Goal: Task Accomplishment & Management: Manage account settings

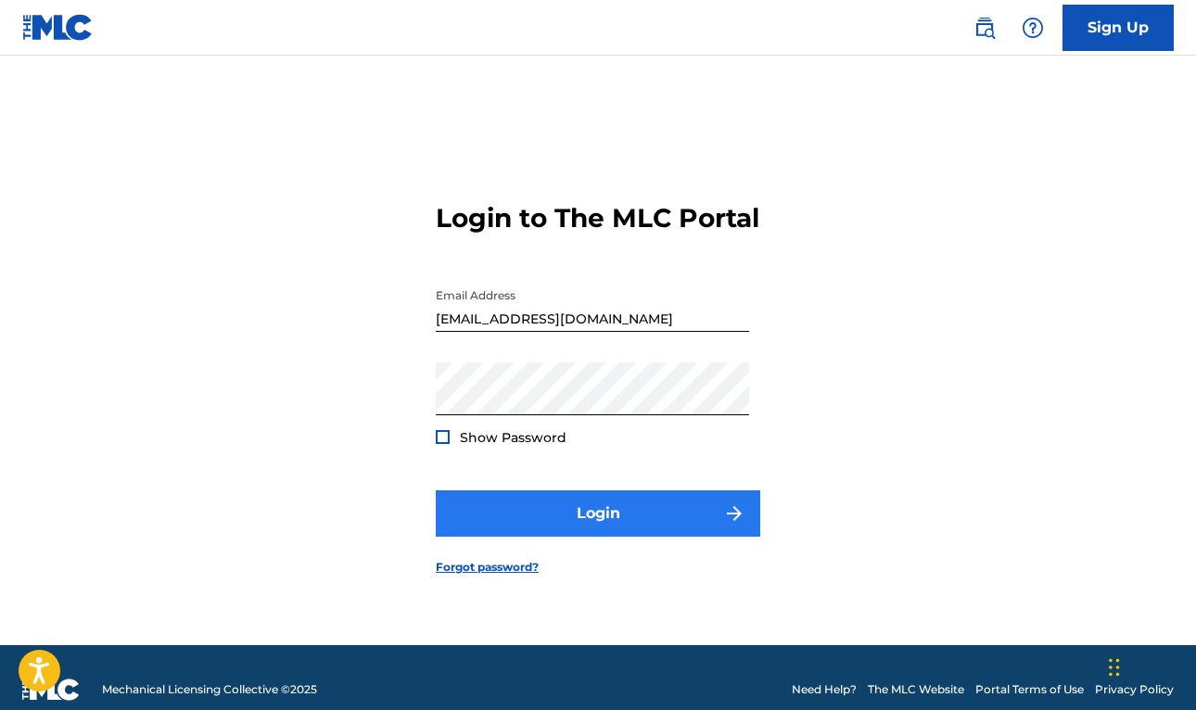
click at [649, 526] on button "Login" at bounding box center [598, 513] width 324 height 46
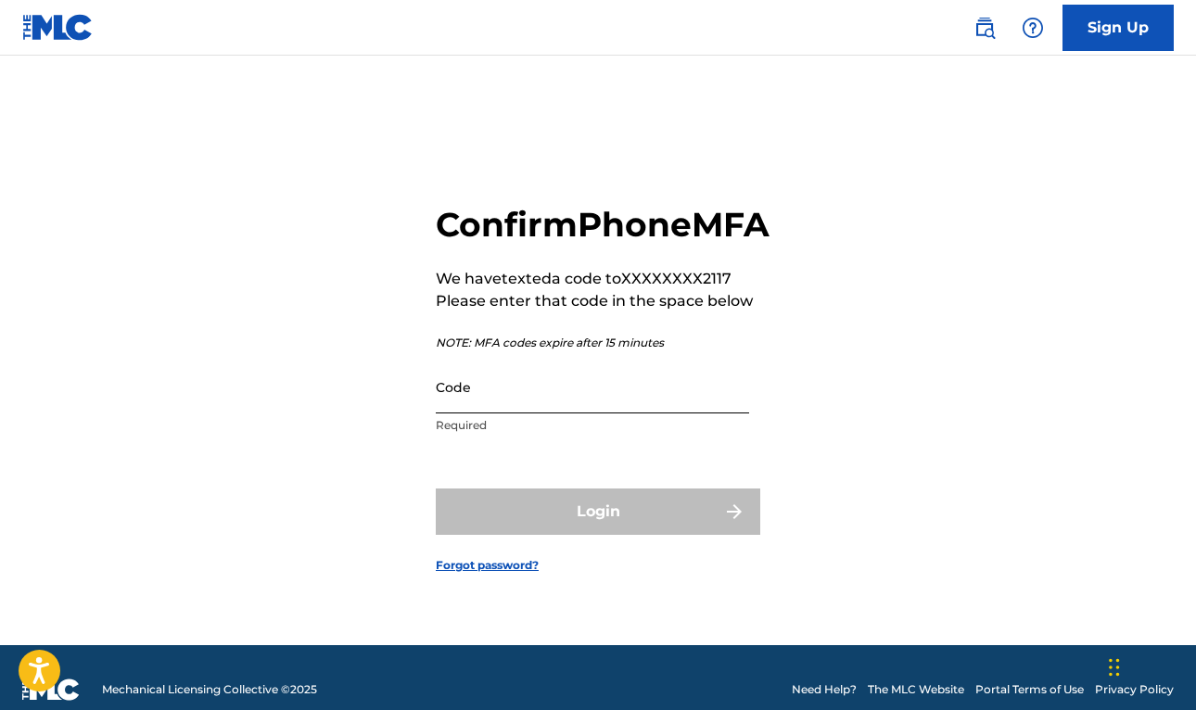
click at [508, 412] on input "Code" at bounding box center [592, 387] width 313 height 53
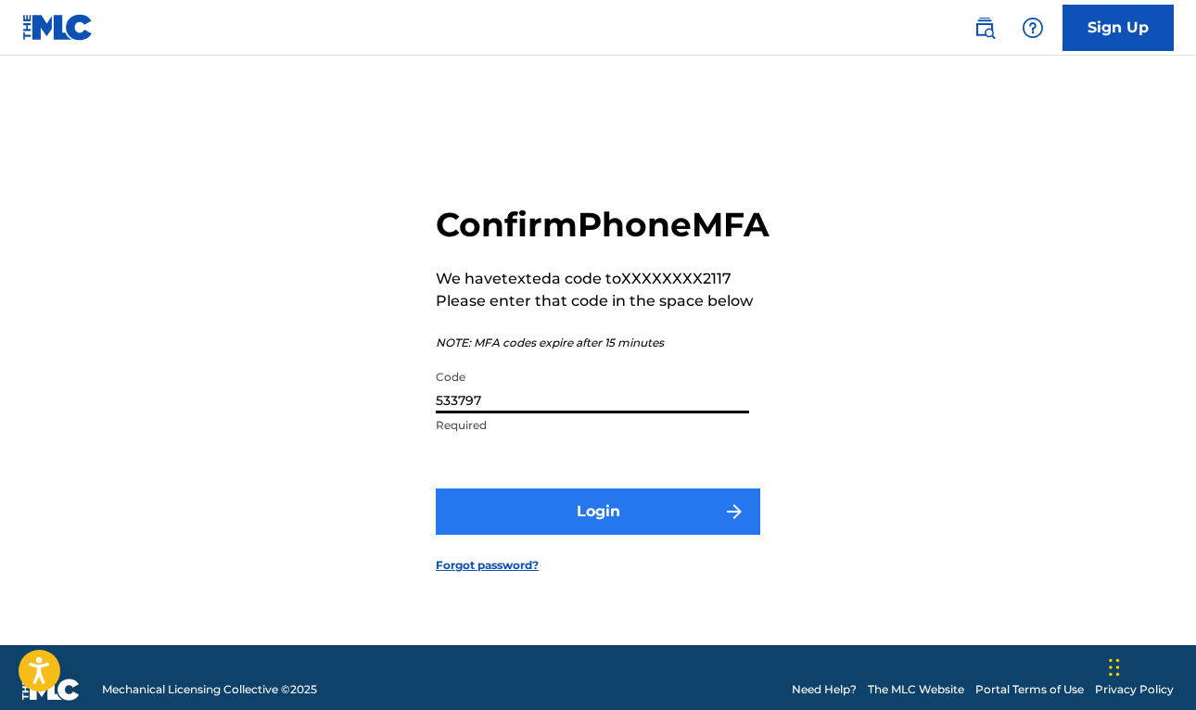
type input "533797"
click at [570, 528] on button "Login" at bounding box center [598, 512] width 324 height 46
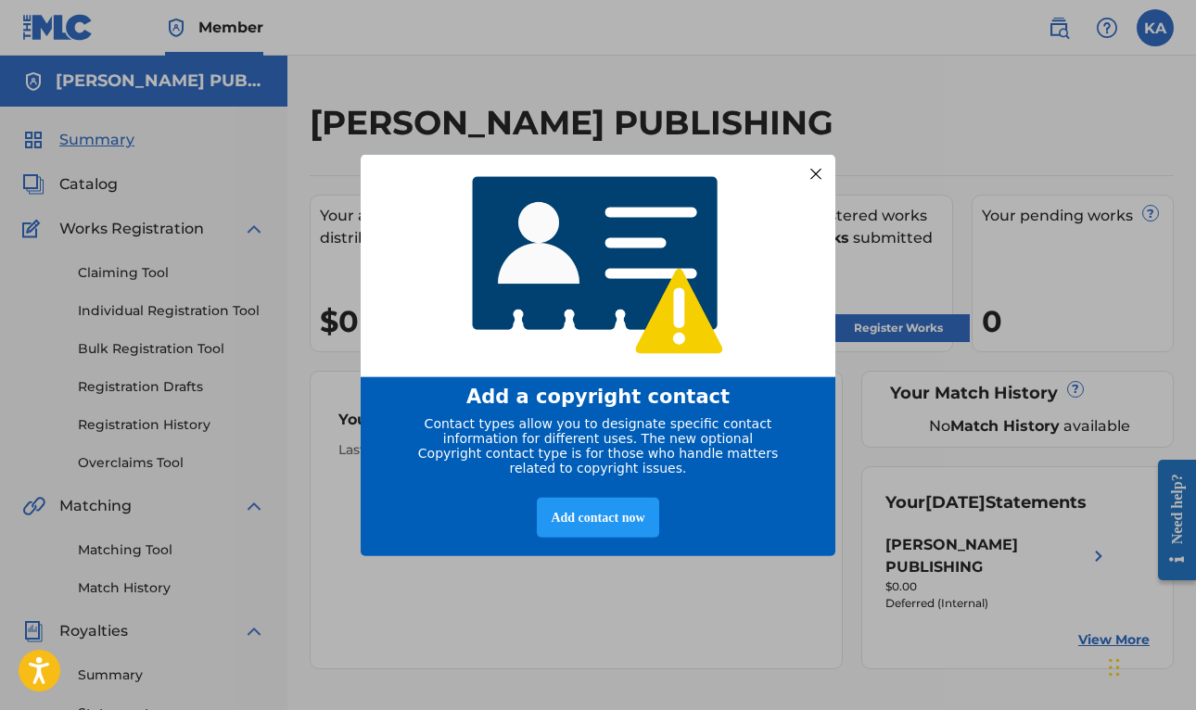
click at [815, 168] on div at bounding box center [816, 173] width 24 height 24
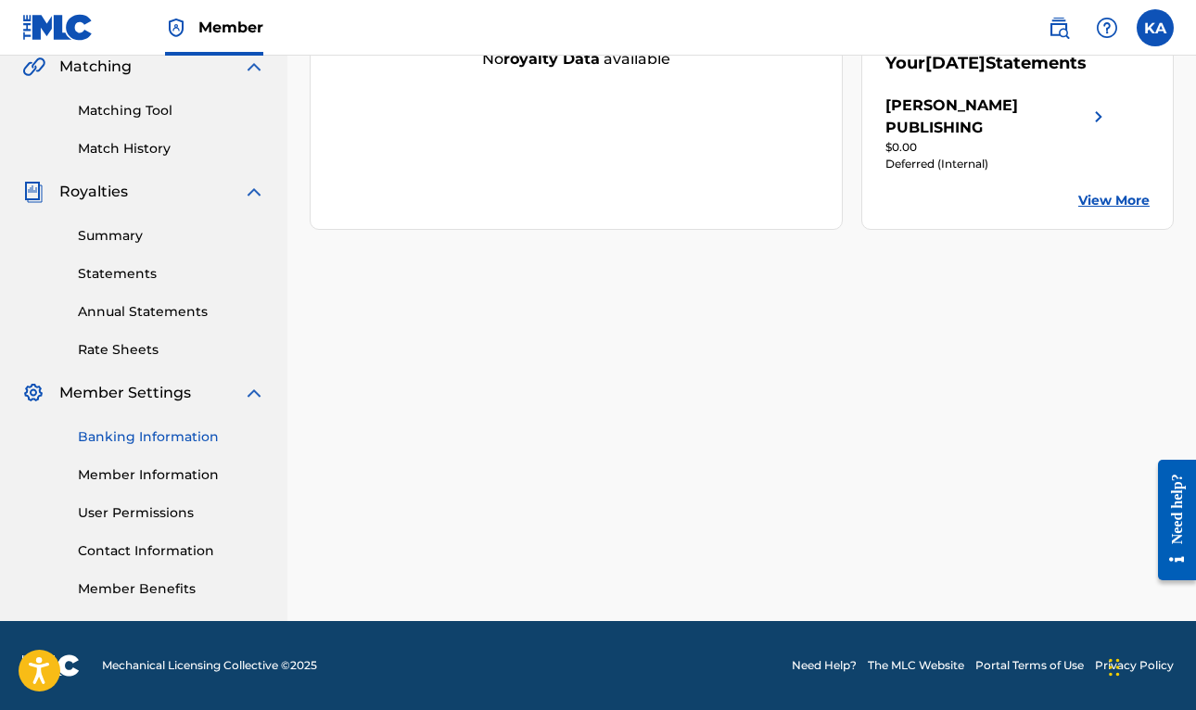
scroll to position [439, 0]
click at [116, 438] on link "Banking Information" at bounding box center [171, 436] width 187 height 19
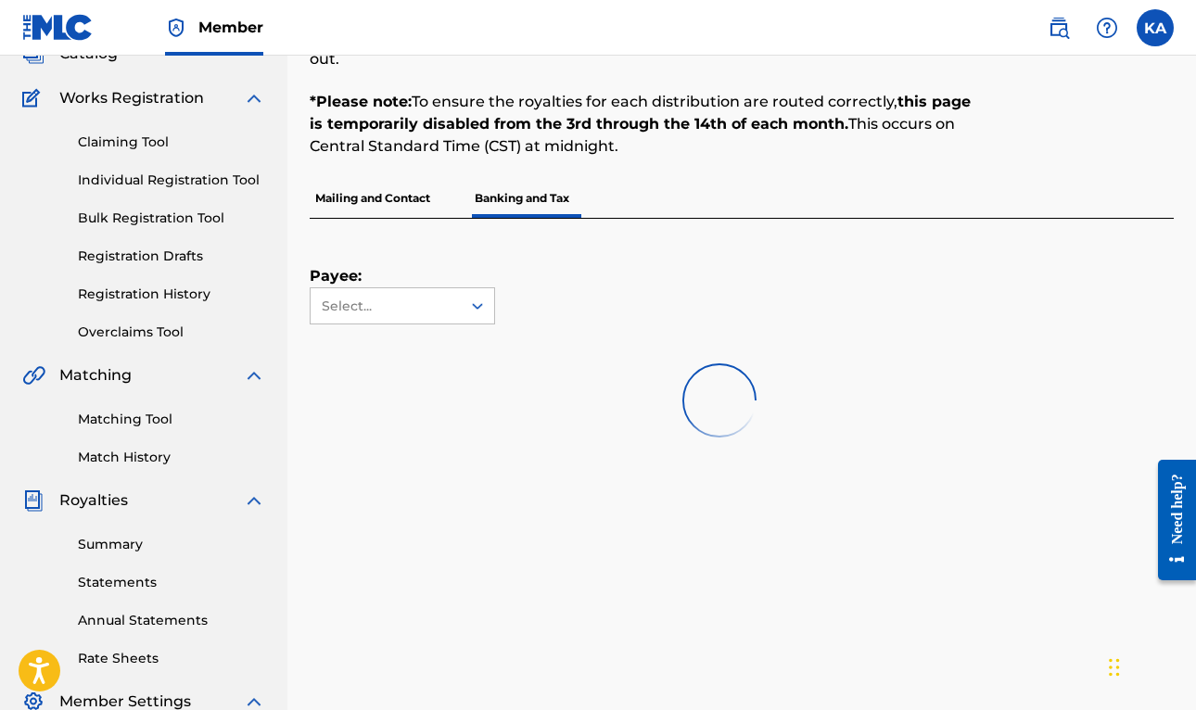
scroll to position [74, 0]
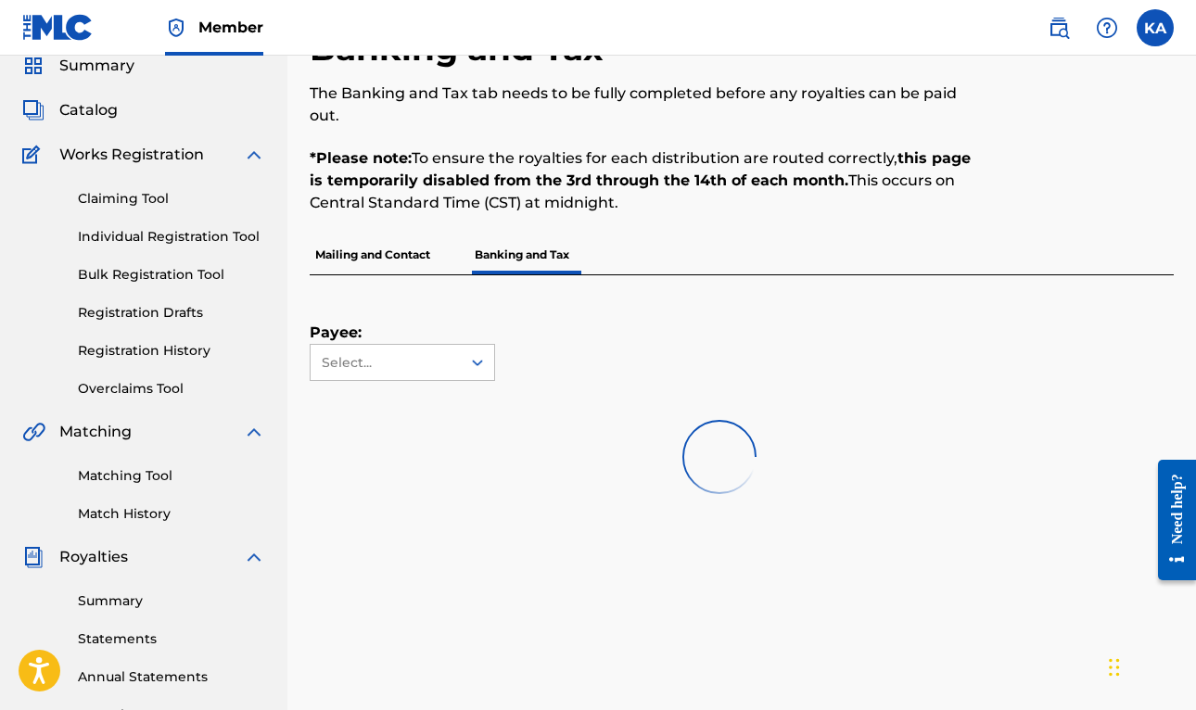
click at [394, 258] on p "Mailing and Contact" at bounding box center [373, 254] width 126 height 39
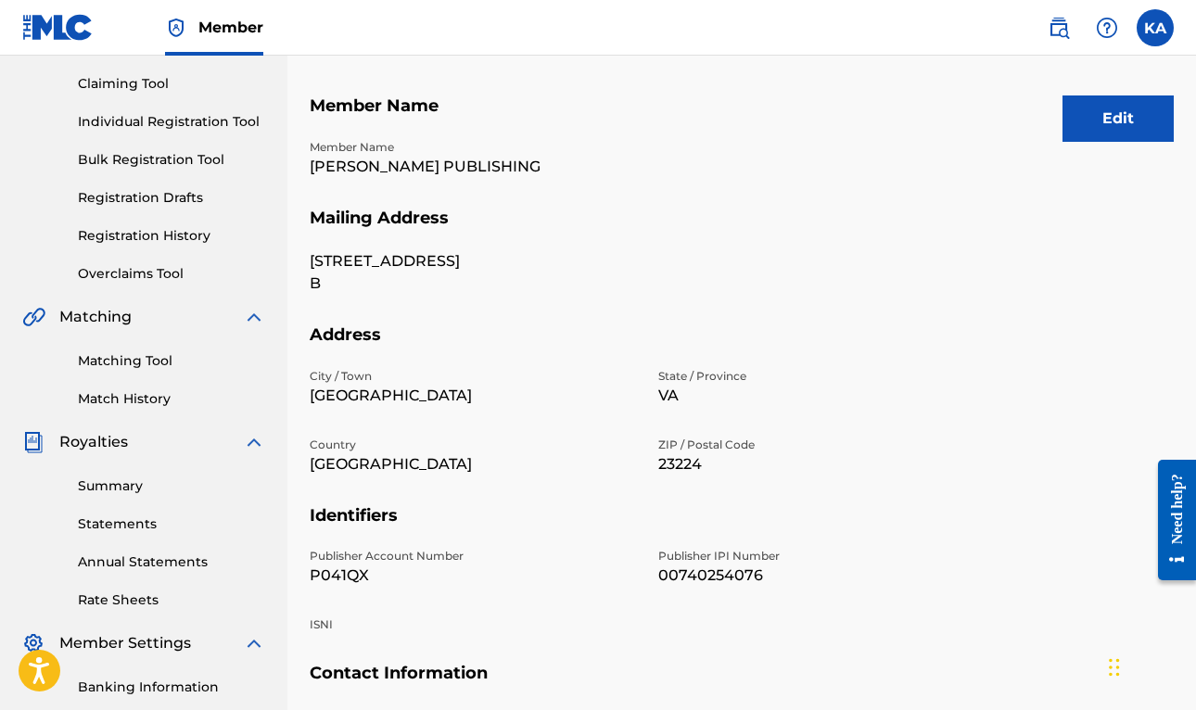
scroll to position [185, 0]
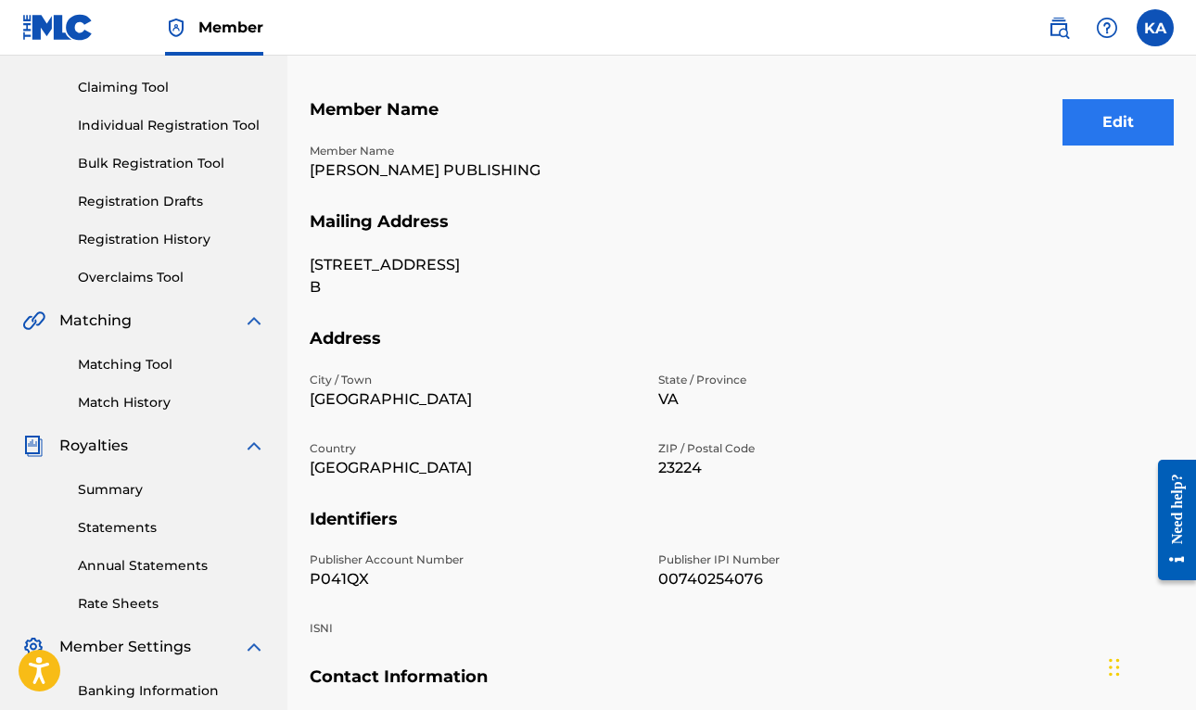
click at [1094, 141] on button "Edit" at bounding box center [1117, 122] width 111 height 46
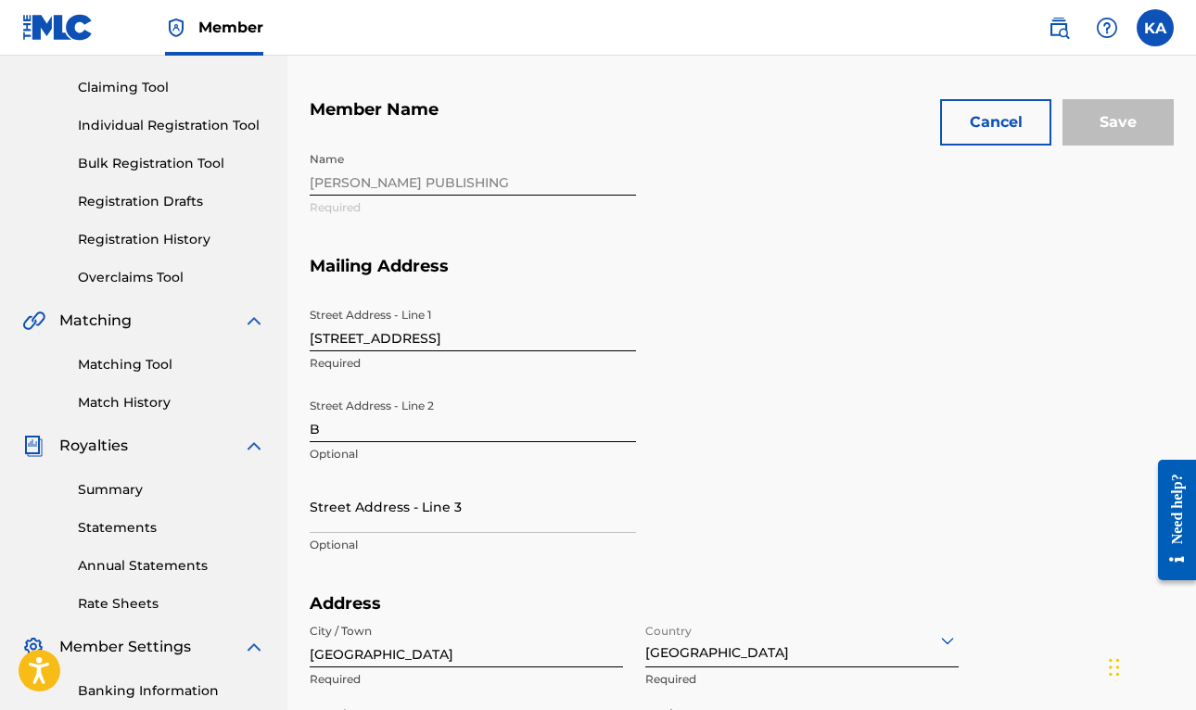
click at [449, 336] on input "[STREET_ADDRESS]" at bounding box center [473, 324] width 326 height 53
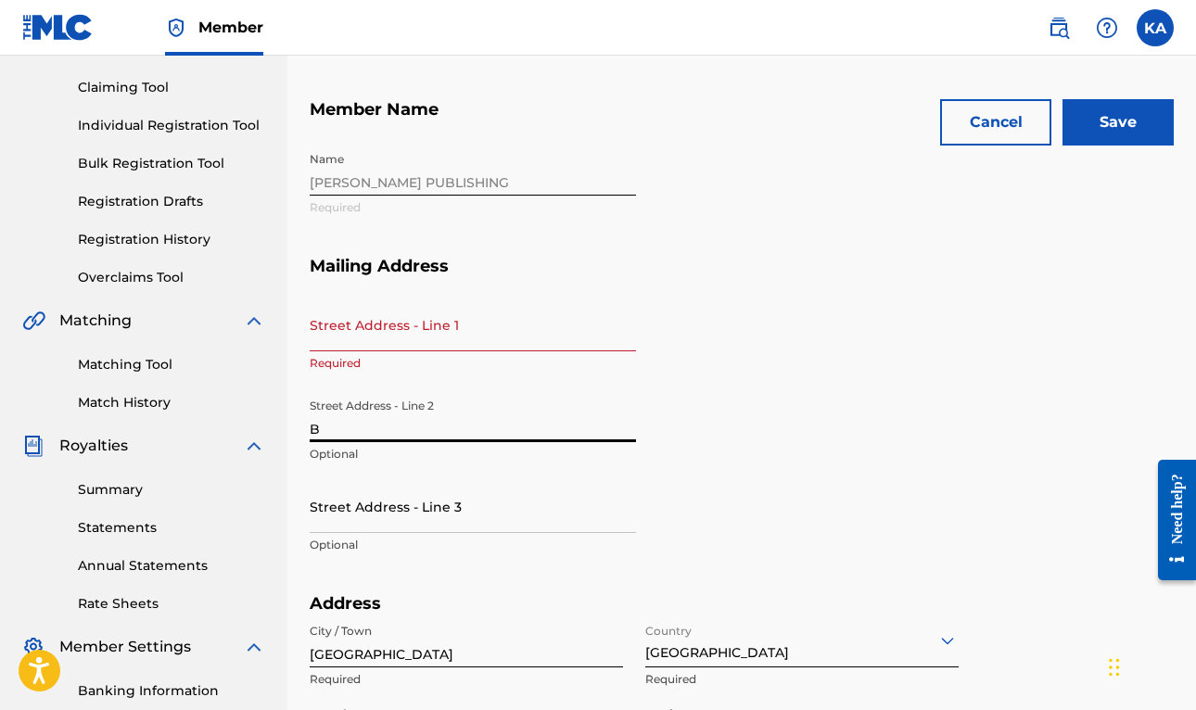
click at [345, 431] on input "B" at bounding box center [473, 415] width 326 height 53
click at [361, 342] on input "Street Address - Line 1" at bounding box center [473, 324] width 326 height 53
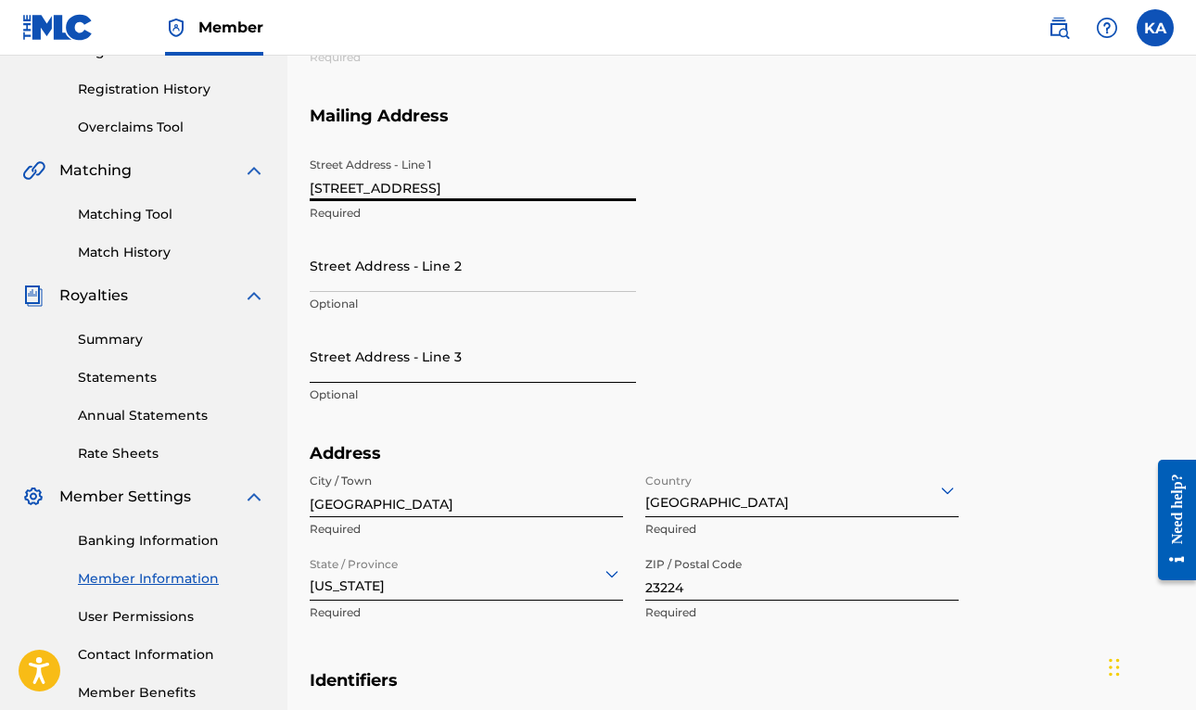
scroll to position [340, 0]
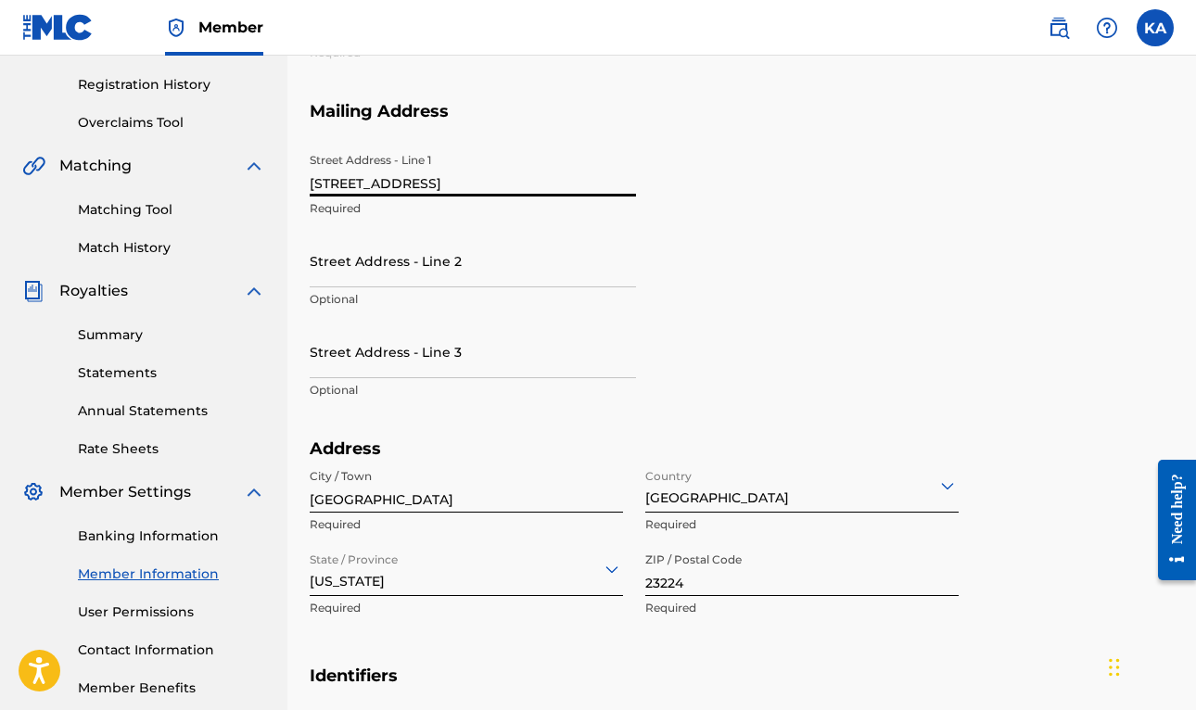
type input "[STREET_ADDRESS]"
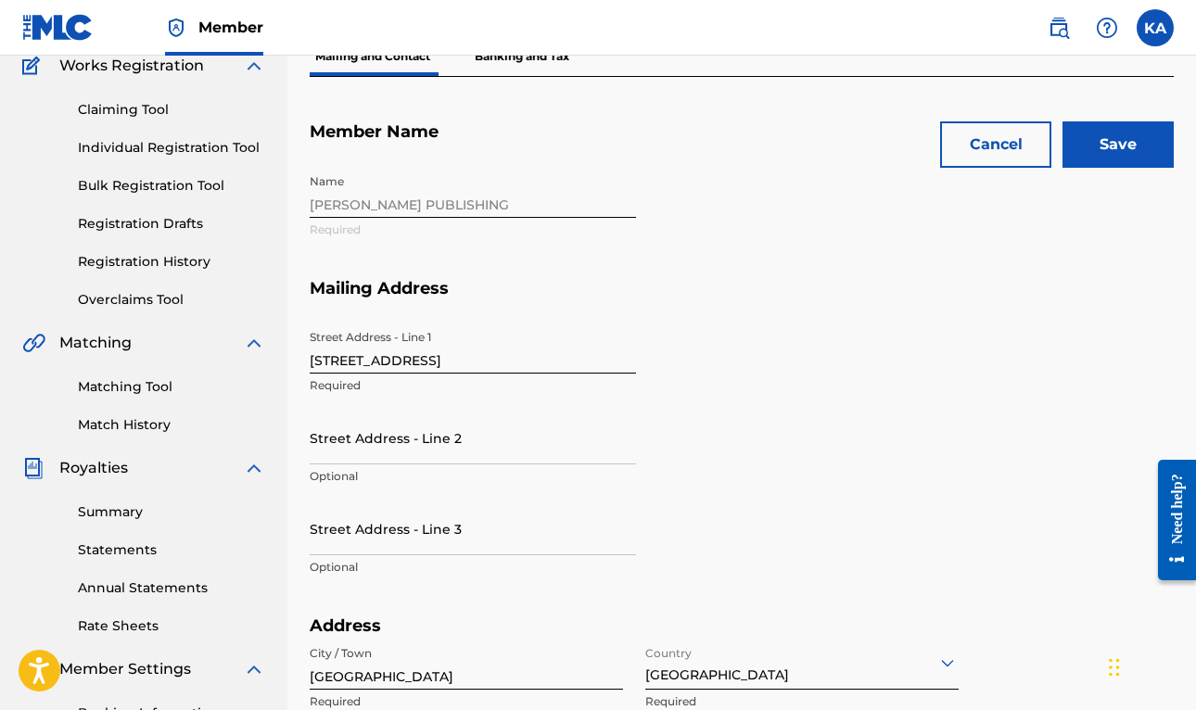
scroll to position [162, 0]
type input "23226"
click at [1139, 156] on input "Save" at bounding box center [1117, 145] width 111 height 46
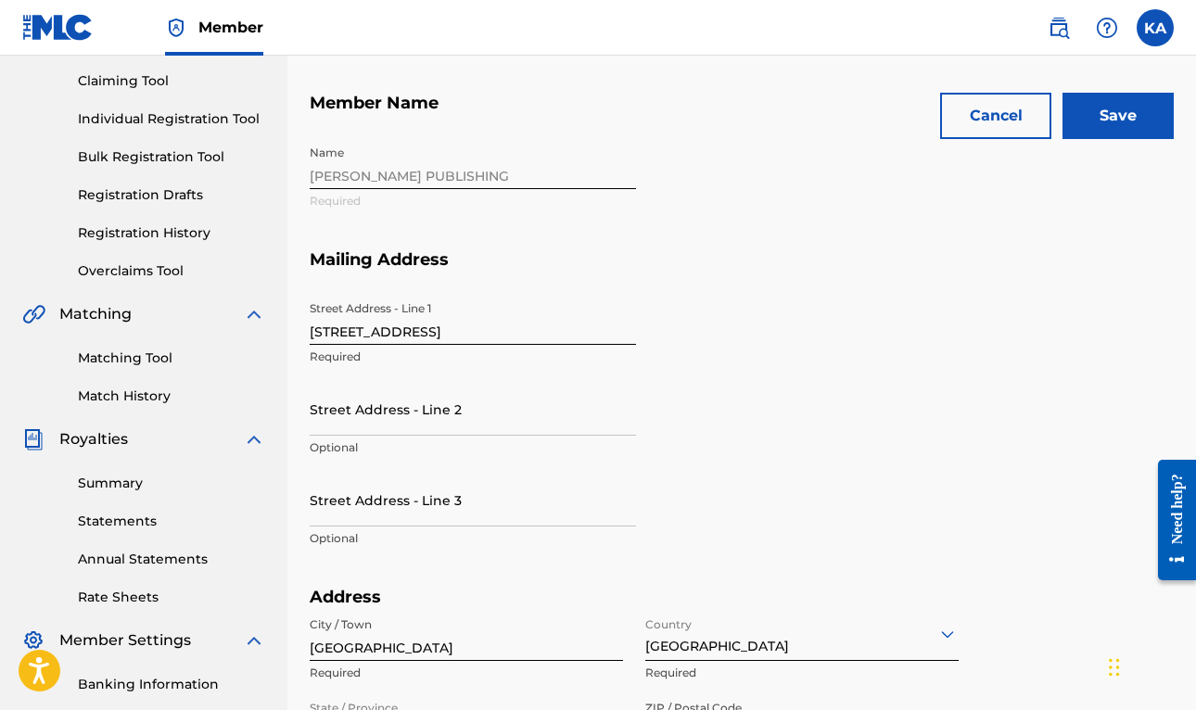
scroll to position [12, 0]
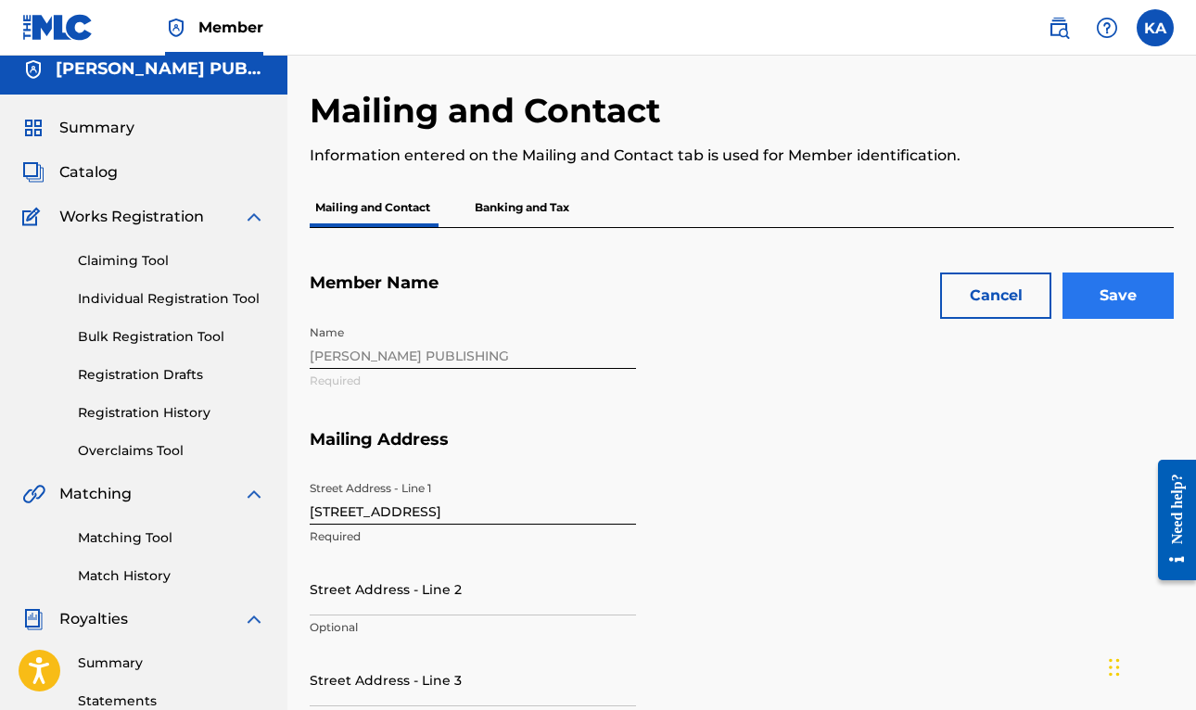
type input "[EMAIL_ADDRESS][DOMAIN_NAME]"
click at [1108, 293] on input "Save" at bounding box center [1117, 296] width 111 height 46
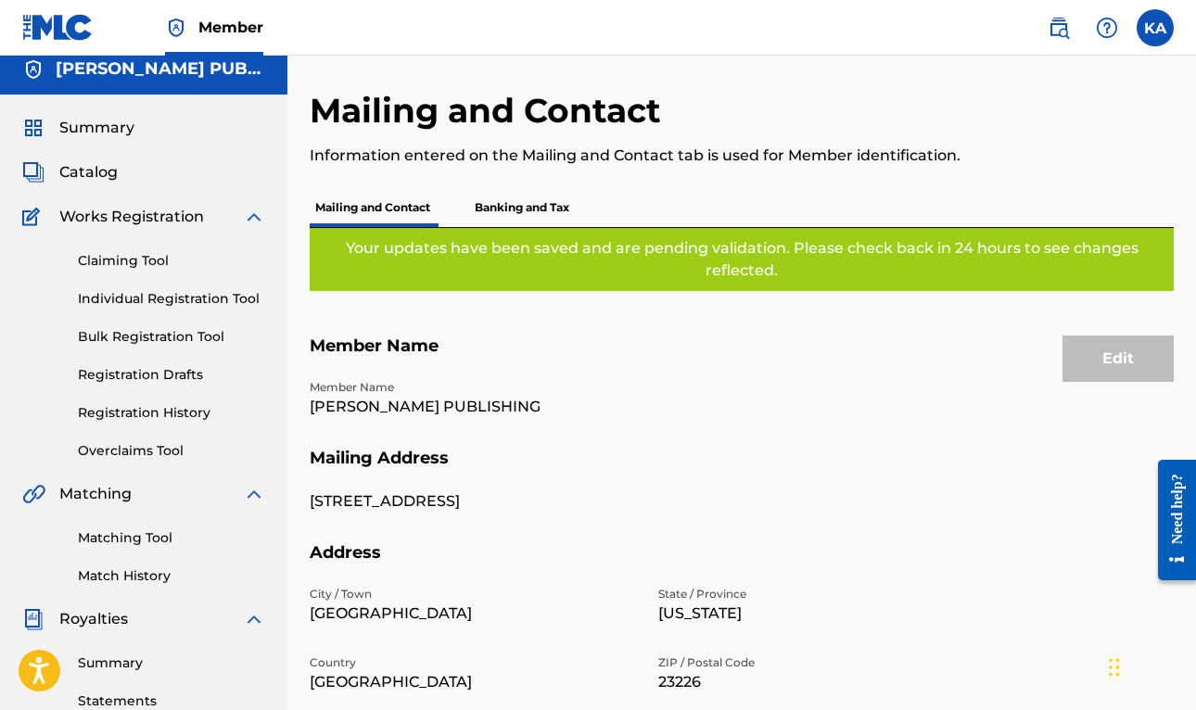
click at [539, 209] on p "Banking and Tax" at bounding box center [522, 207] width 106 height 39
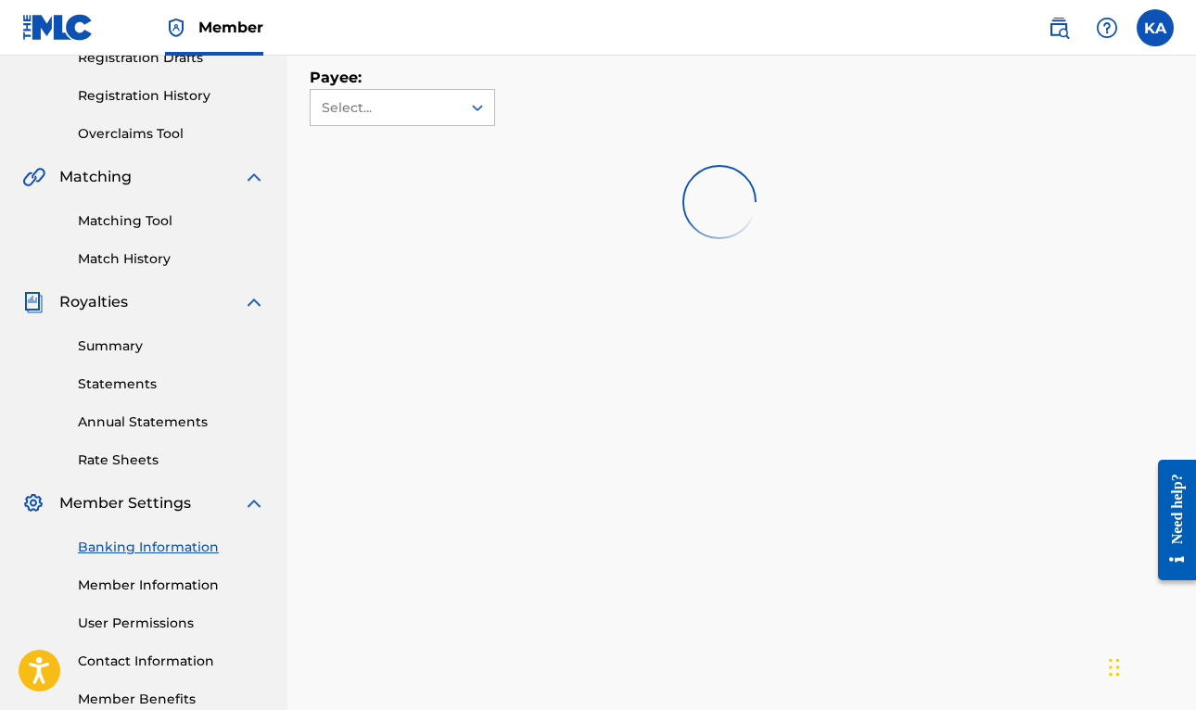
scroll to position [334, 0]
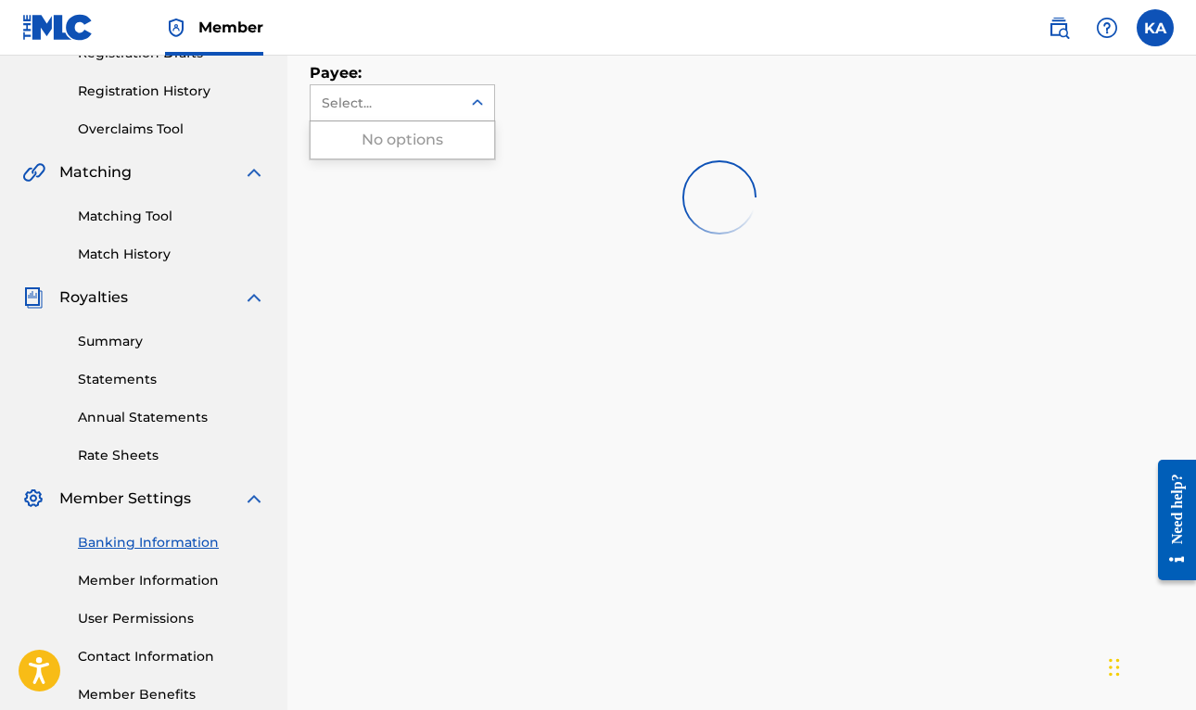
click at [452, 115] on div "Select..." at bounding box center [386, 102] width 150 height 35
click at [542, 102] on div "Payee: Use Up and Down to choose options, press Enter to select the currently f…" at bounding box center [719, 69] width 819 height 106
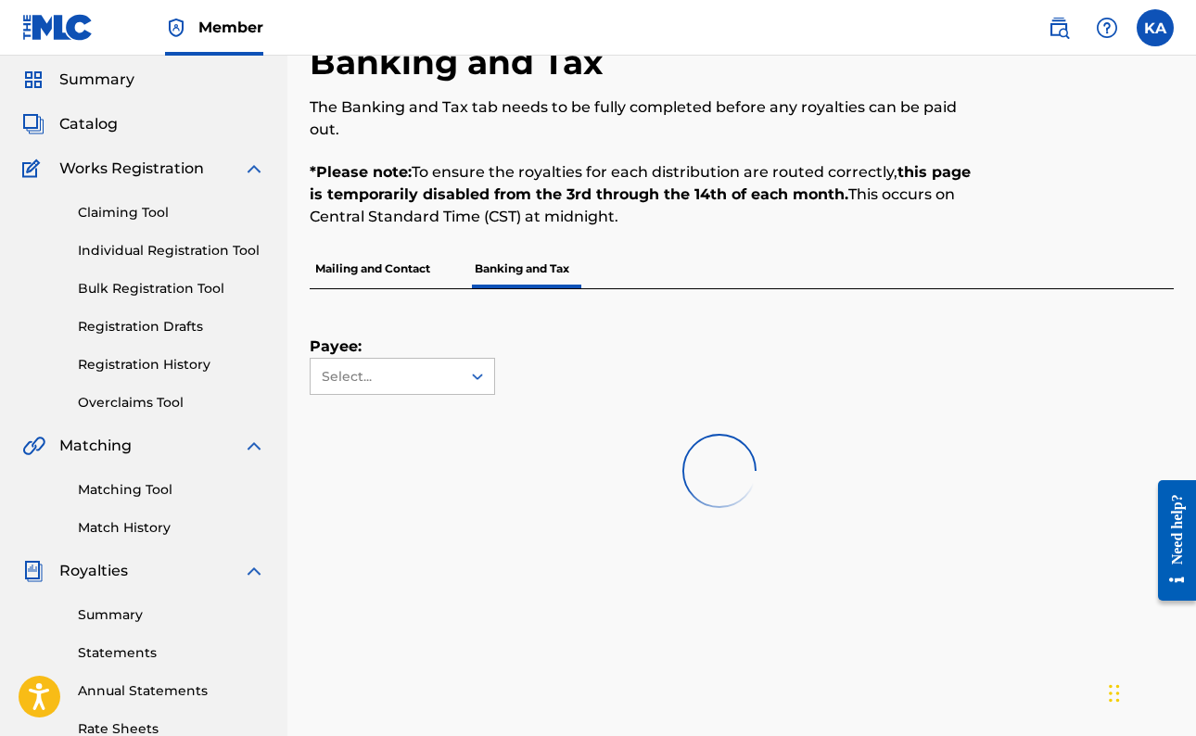
scroll to position [57, 0]
